Goal: Task Accomplishment & Management: Manage account settings

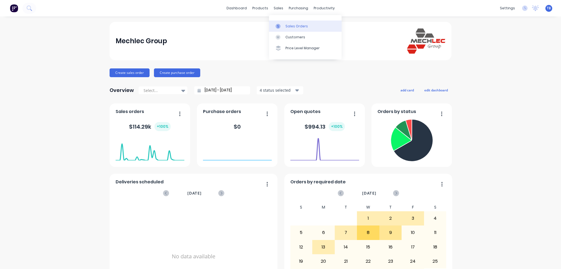
click at [281, 23] on link "Sales Orders" at bounding box center [305, 26] width 73 height 11
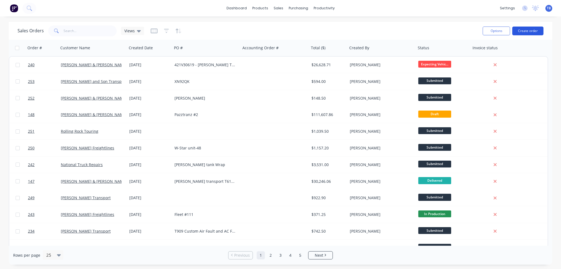
click at [529, 31] on button "Create order" at bounding box center [527, 31] width 31 height 9
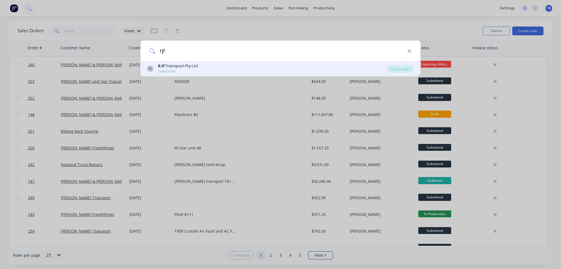
type input "rjf"
click at [201, 70] on div "RL RJF Transport Pty Ltd Customer" at bounding box center [267, 68] width 240 height 11
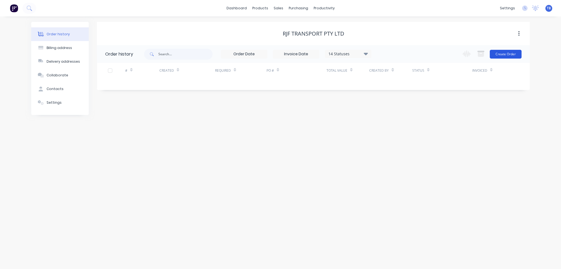
click at [506, 53] on button "Create Order" at bounding box center [506, 54] width 32 height 9
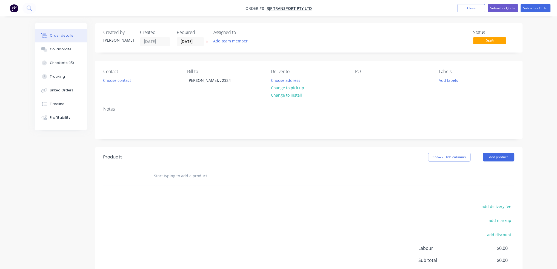
click at [201, 178] on input "text" at bounding box center [209, 176] width 110 height 11
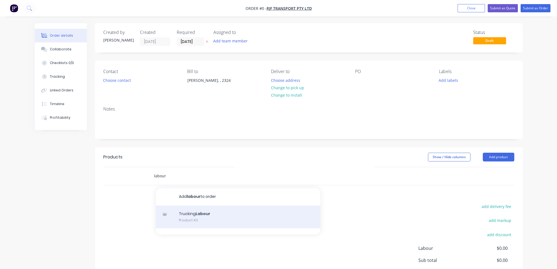
type input "labour"
click at [210, 214] on div "Trucking Labour Product Kit" at bounding box center [238, 217] width 164 height 23
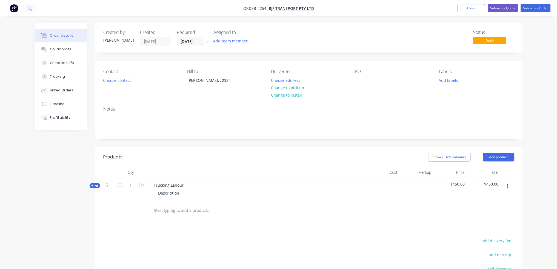
click at [371, 74] on div "PO" at bounding box center [392, 71] width 75 height 5
click at [366, 81] on div "PO" at bounding box center [392, 81] width 75 height 25
drag, startPoint x: 363, startPoint y: 71, endPoint x: 360, endPoint y: 82, distance: 12.1
click at [361, 78] on div "PO" at bounding box center [392, 81] width 75 height 25
click at [359, 85] on div "PO" at bounding box center [392, 81] width 75 height 25
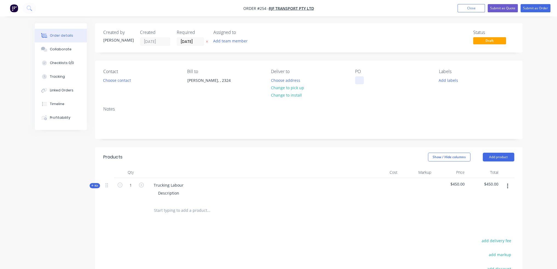
click at [360, 81] on div at bounding box center [359, 80] width 9 height 8
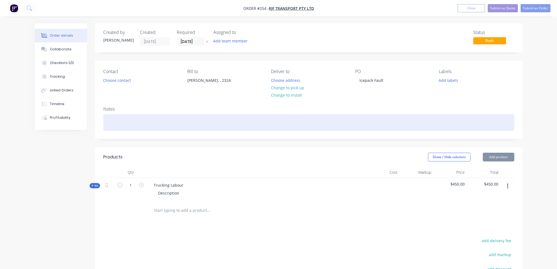
drag, startPoint x: 187, startPoint y: 116, endPoint x: 186, endPoint y: 112, distance: 3.8
click at [186, 116] on div at bounding box center [308, 122] width 411 height 17
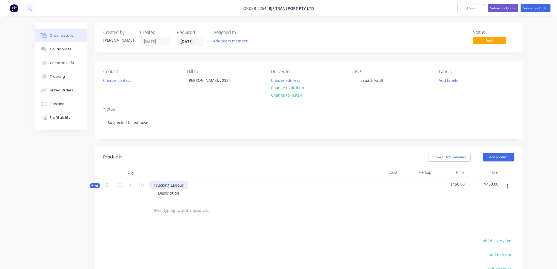
click at [180, 187] on div "Trucking Labour" at bounding box center [168, 185] width 39 height 8
drag, startPoint x: 110, startPoint y: 184, endPoint x: 63, endPoint y: 184, distance: 46.3
click at [63, 184] on div "Created by [PERSON_NAME] Created [DATE] Required [DATE] Assigned to Add team me…" at bounding box center [279, 191] width 488 height 336
drag, startPoint x: 182, startPoint y: 186, endPoint x: -13, endPoint y: 171, distance: 195.1
click at [0, 171] on html "Order #254 - RJF Transport Pty Ltd Add product Close Submit as Quote Submit as …" at bounding box center [278, 180] width 557 height 360
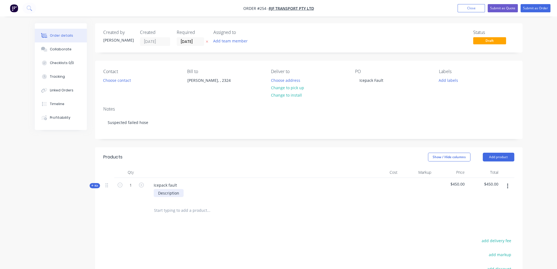
click at [173, 194] on div "Description" at bounding box center [169, 193] width 30 height 8
drag, startPoint x: 181, startPoint y: 193, endPoint x: 39, endPoint y: 197, distance: 141.2
click at [39, 197] on div "Created by [PERSON_NAME] Created [DATE] Required [DATE] Assigned to Add team me…" at bounding box center [279, 191] width 488 height 336
click at [93, 187] on icon "button" at bounding box center [92, 185] width 2 height 3
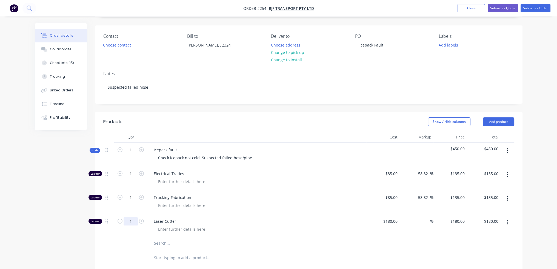
scroll to position [82, 0]
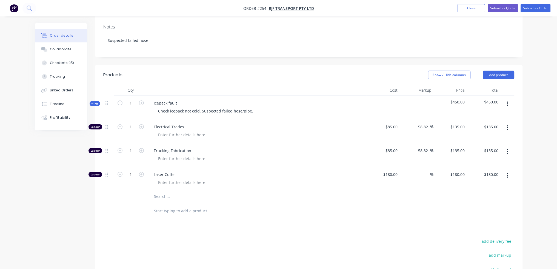
click at [507, 153] on icon "button" at bounding box center [507, 152] width 1 height 6
drag, startPoint x: 501, startPoint y: 193, endPoint x: 508, endPoint y: 173, distance: 20.6
click at [501, 192] on button "Delete" at bounding box center [488, 187] width 52 height 11
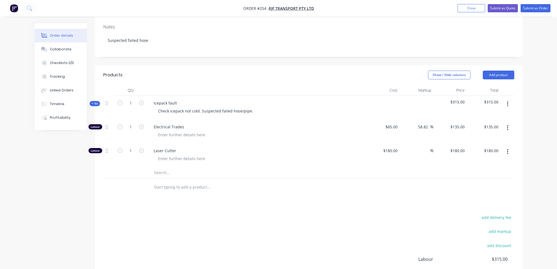
click at [507, 150] on icon "button" at bounding box center [507, 152] width 1 height 6
drag, startPoint x: 495, startPoint y: 186, endPoint x: 423, endPoint y: 164, distance: 76.0
click at [495, 186] on div "Delete" at bounding box center [488, 188] width 42 height 8
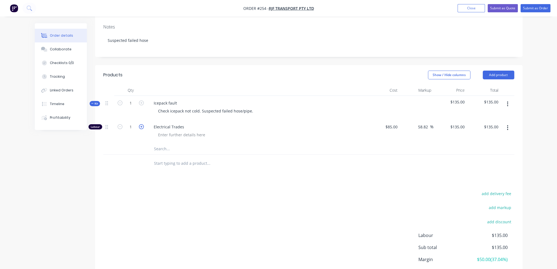
click at [142, 127] on icon "button" at bounding box center [141, 126] width 5 height 5
type input "2"
type input "$270.00"
click at [142, 127] on icon "button" at bounding box center [141, 126] width 5 height 5
type input "3"
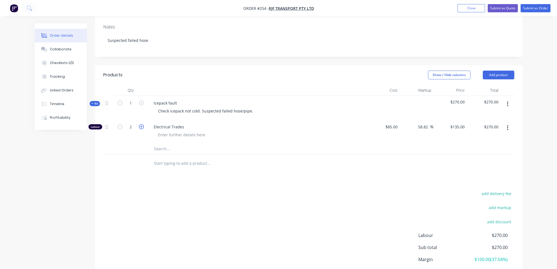
type input "$405.00"
click at [142, 127] on icon "button" at bounding box center [141, 126] width 5 height 5
type input "4"
type input "$540.00"
click at [142, 127] on icon "button" at bounding box center [141, 126] width 5 height 5
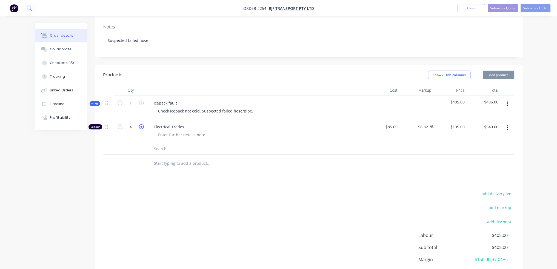
type input "5"
type input "$675.00"
click at [142, 127] on icon "button" at bounding box center [141, 126] width 5 height 5
type input "6"
type input "$810.00"
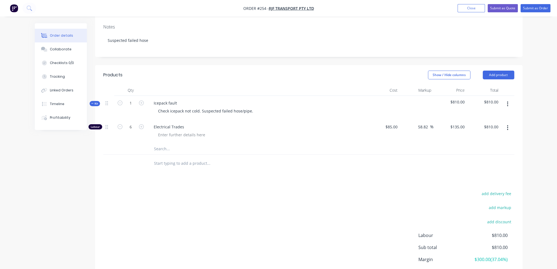
drag, startPoint x: 338, startPoint y: 224, endPoint x: 202, endPoint y: 170, distance: 145.9
click at [337, 223] on div "add delivery fee add markup add discount Labour $810.00 Sub total $810.00 Margi…" at bounding box center [308, 243] width 411 height 106
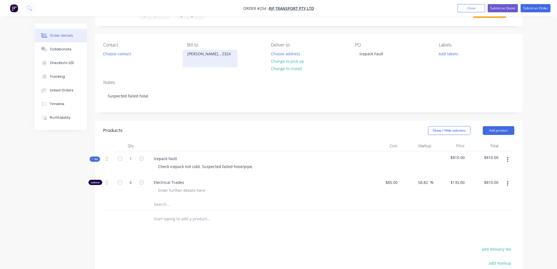
scroll to position [0, 0]
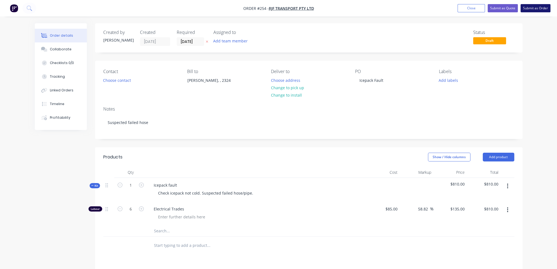
click at [532, 7] on button "Submit as Order" at bounding box center [536, 8] width 30 height 8
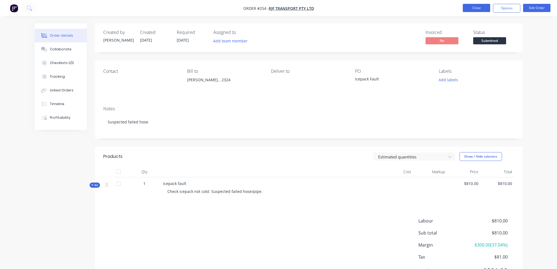
click at [478, 10] on button "Close" at bounding box center [476, 8] width 27 height 8
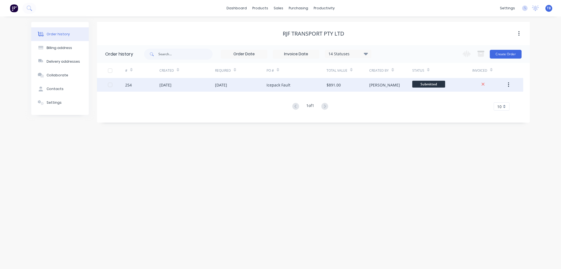
click at [511, 85] on button "button" at bounding box center [508, 85] width 13 height 10
click at [227, 85] on div "[DATE]" at bounding box center [221, 85] width 12 height 6
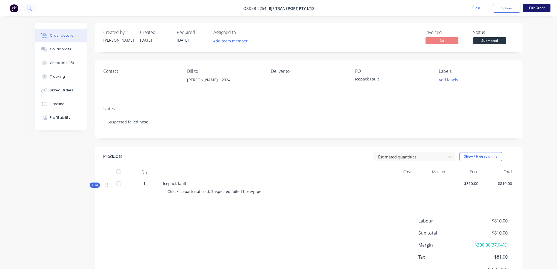
click at [535, 7] on button "Edit Order" at bounding box center [536, 8] width 27 height 8
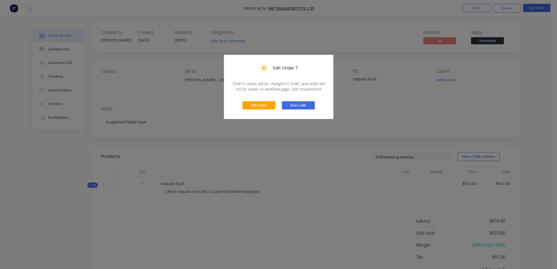
drag, startPoint x: 309, startPoint y: 104, endPoint x: 328, endPoint y: 95, distance: 21.1
click at [309, 104] on button "Don't edit" at bounding box center [298, 105] width 33 height 8
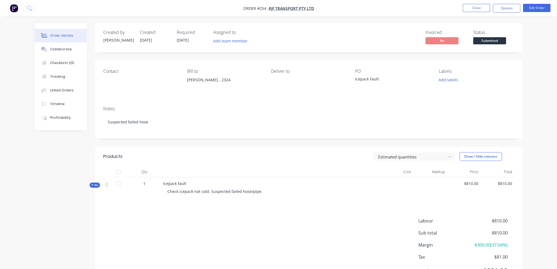
drag, startPoint x: 509, startPoint y: 7, endPoint x: 523, endPoint y: 44, distance: 39.3
click at [509, 7] on button "Options" at bounding box center [506, 8] width 27 height 9
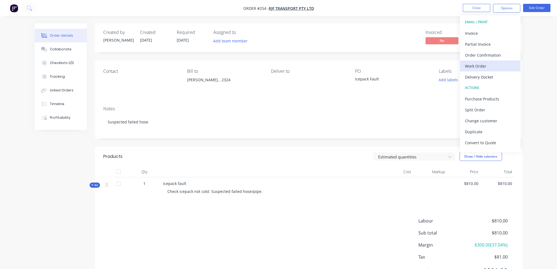
click at [477, 64] on div "Work Order" at bounding box center [490, 66] width 50 height 8
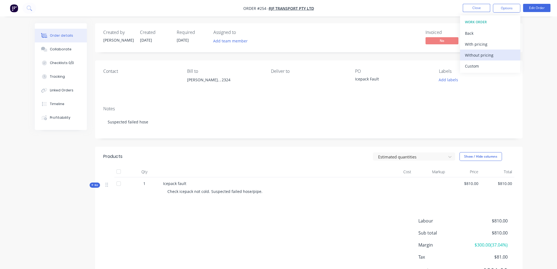
click at [472, 52] on div "Without pricing" at bounding box center [490, 55] width 50 height 8
